Goal: Information Seeking & Learning: Learn about a topic

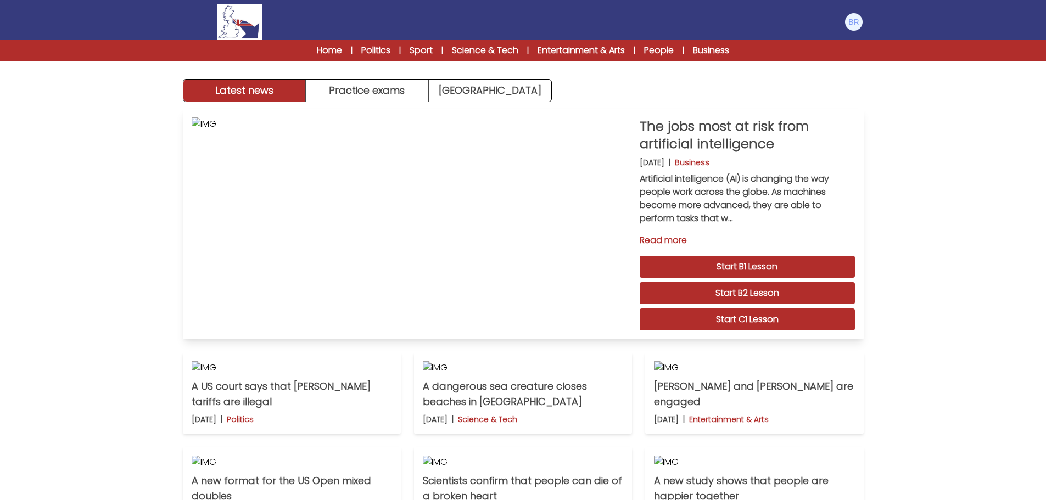
click at [729, 267] on link "Start B1 Lesson" at bounding box center [747, 267] width 215 height 22
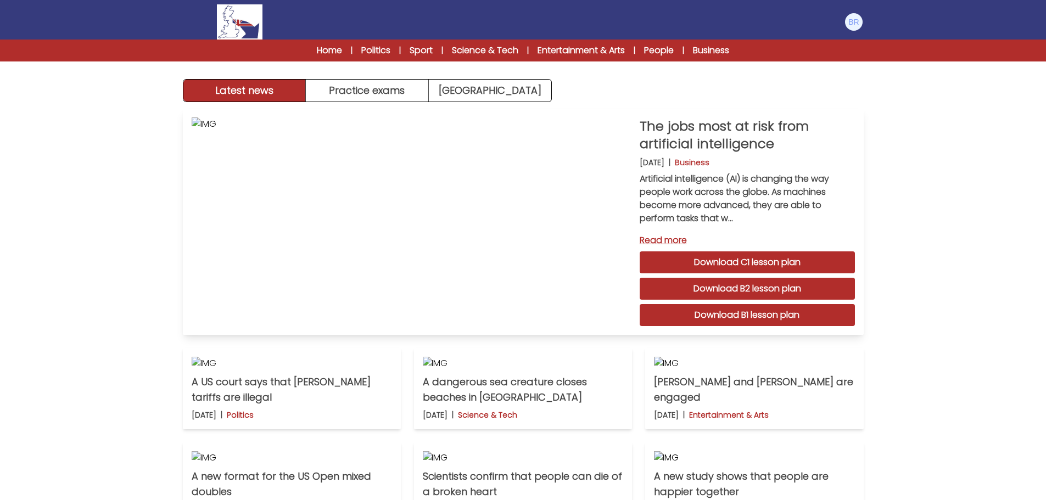
click at [674, 238] on link "Read more" at bounding box center [747, 240] width 215 height 13
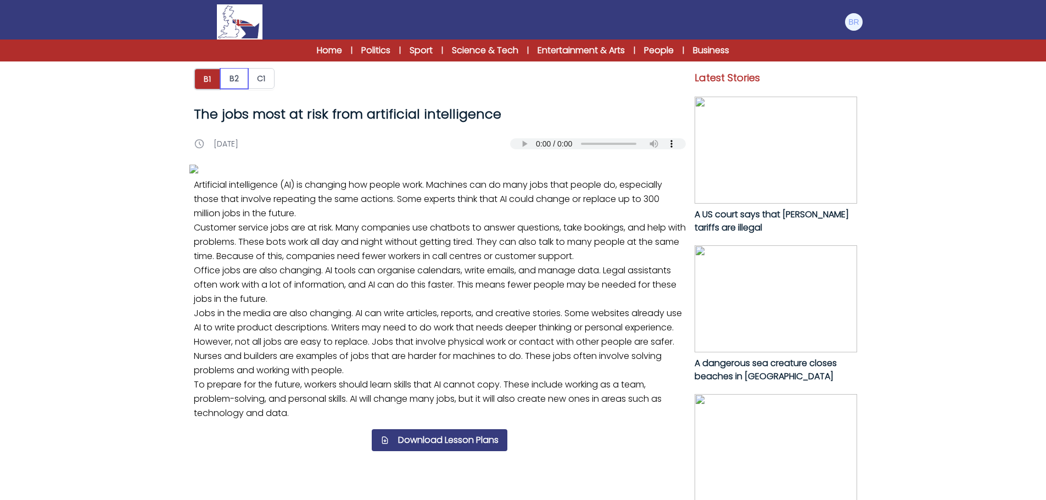
click at [228, 77] on button "B2" at bounding box center [234, 78] width 28 height 21
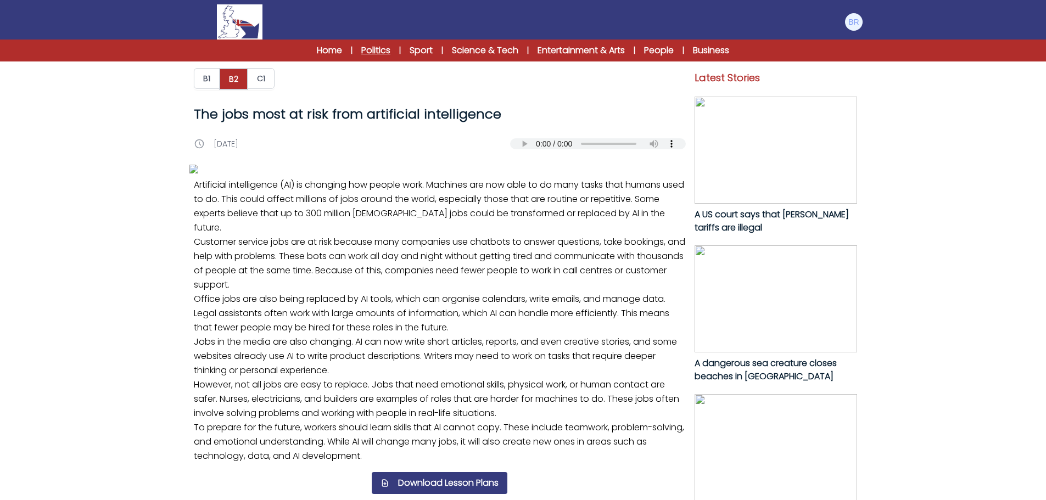
click at [366, 51] on link "Politics" at bounding box center [375, 50] width 29 height 13
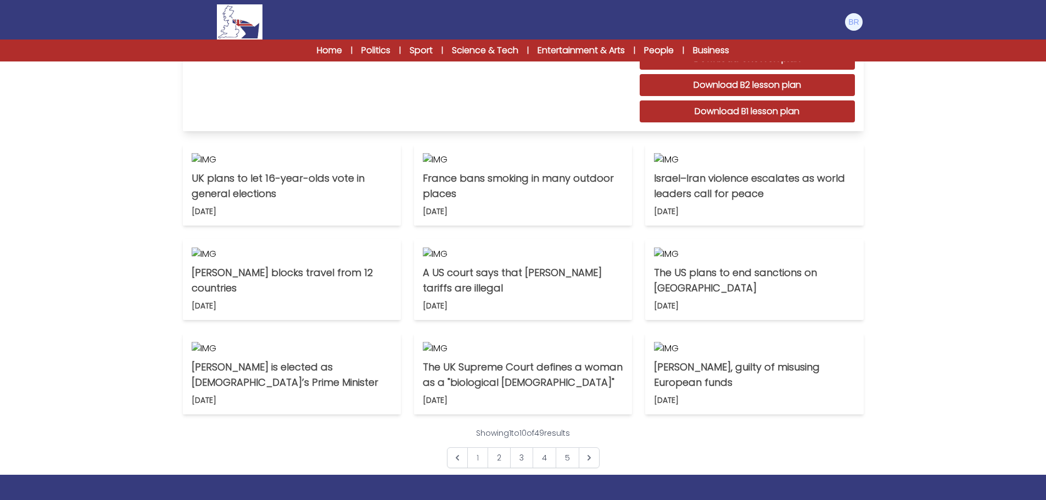
scroll to position [165, 0]
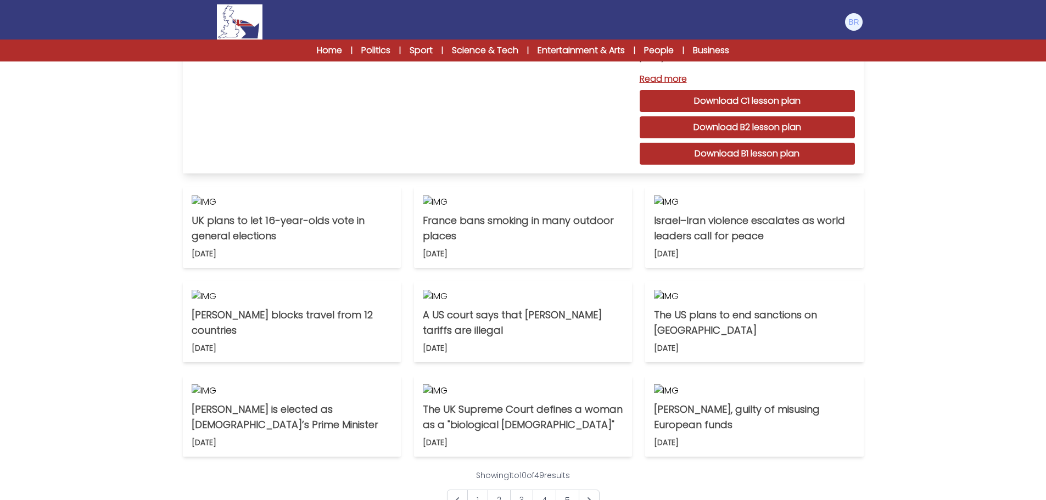
click at [769, 102] on link "Download C1 lesson plan" at bounding box center [747, 101] width 215 height 22
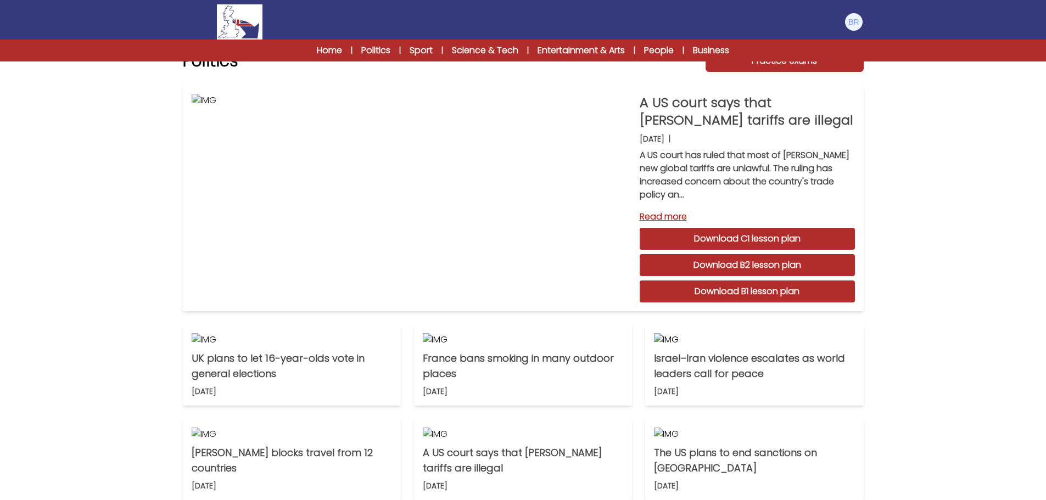
scroll to position [0, 0]
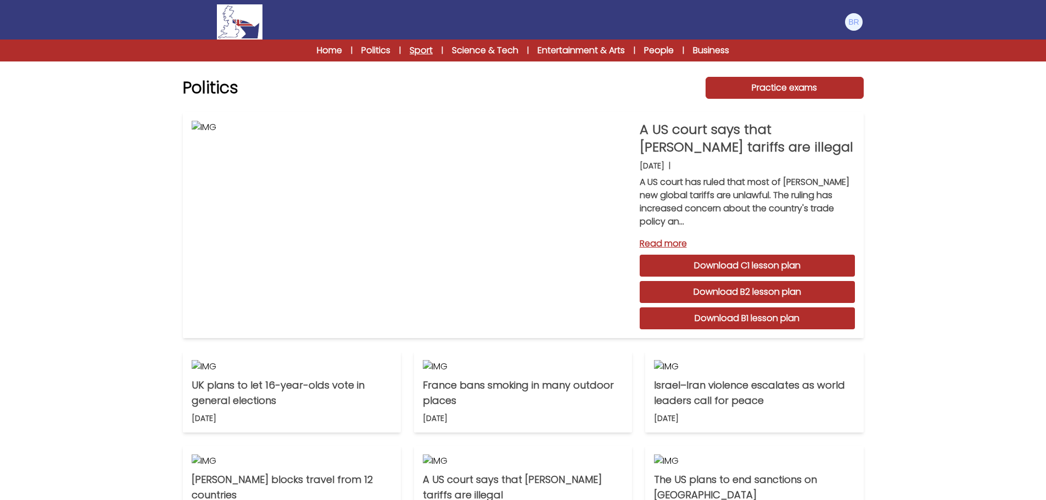
click at [423, 52] on link "Sport" at bounding box center [421, 50] width 23 height 13
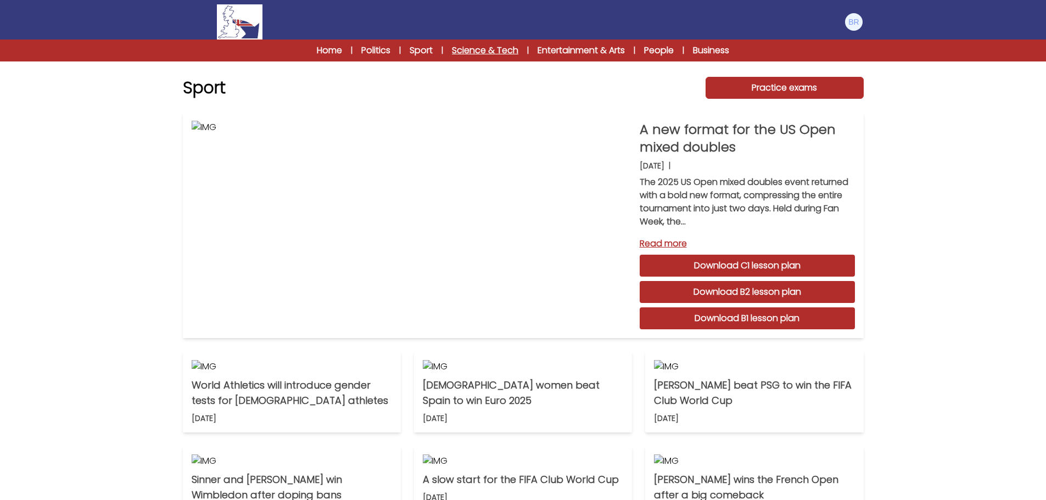
click at [489, 51] on link "Science & Tech" at bounding box center [485, 50] width 66 height 13
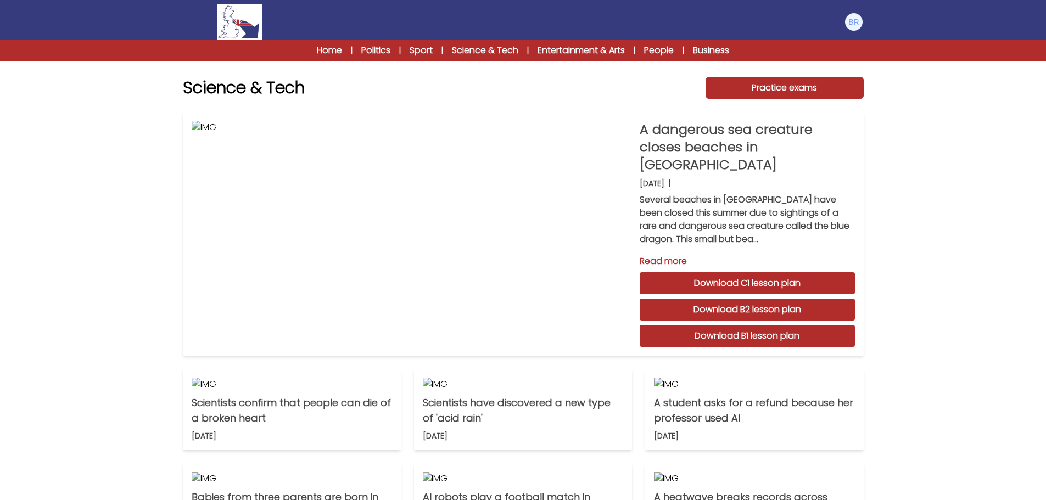
click at [559, 49] on link "Entertainment & Arts" at bounding box center [580, 50] width 87 height 13
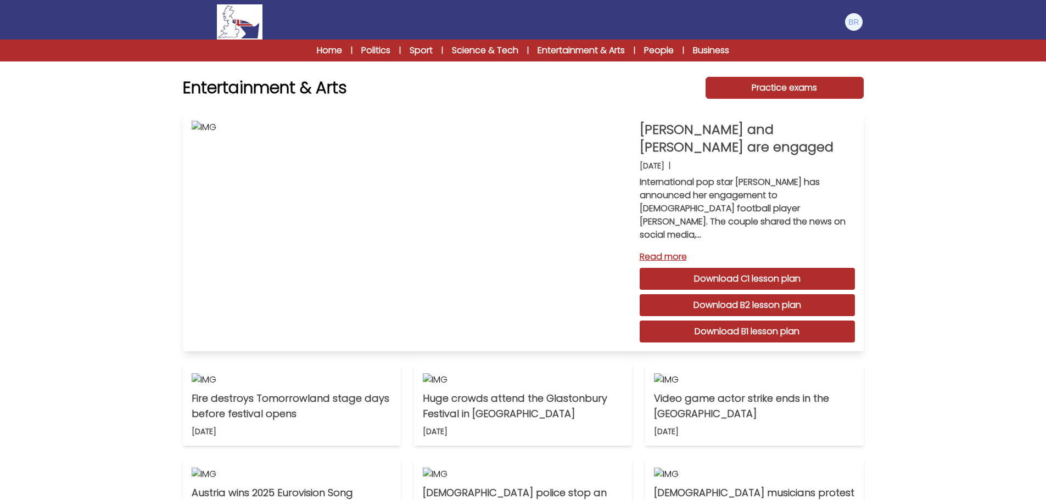
click at [670, 250] on link "Read more" at bounding box center [747, 256] width 215 height 13
